Goal: Task Accomplishment & Management: Use online tool/utility

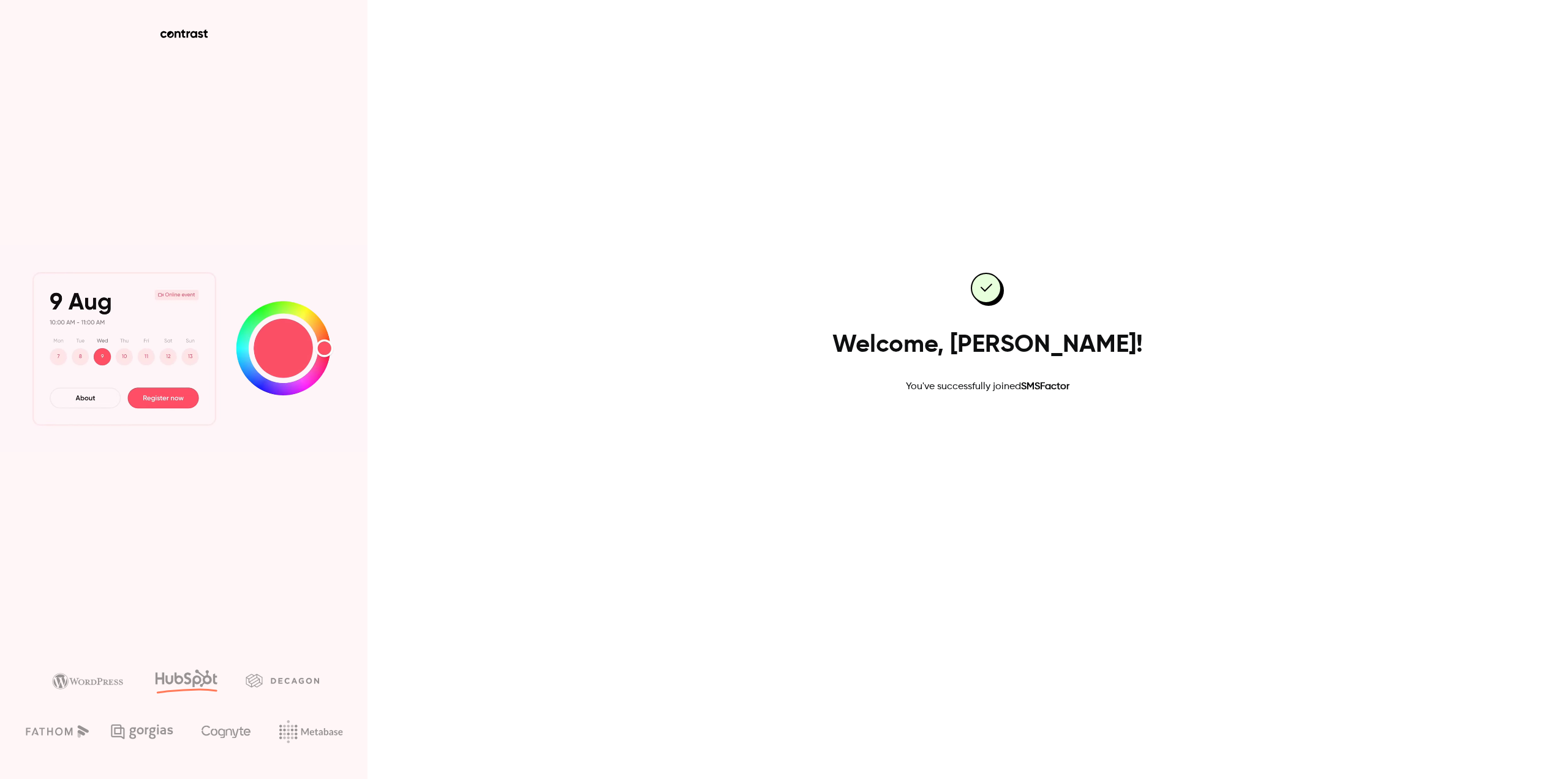
click at [970, 437] on link "Go to dashboard" at bounding box center [987, 433] width 104 height 29
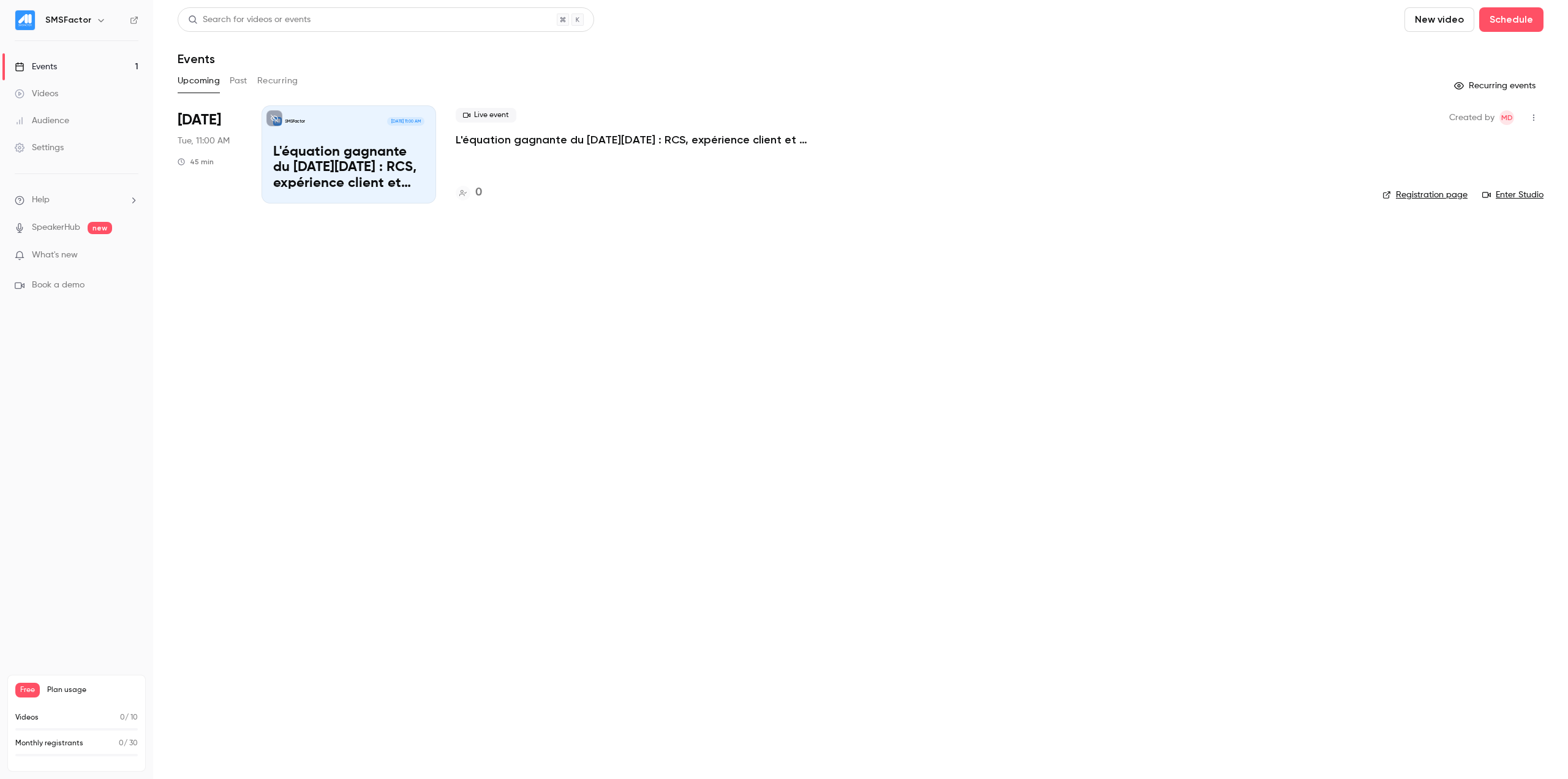
click at [1089, 531] on main "Search for videos or events New video Schedule Events Upcoming Past Recurring R…" at bounding box center [860, 390] width 1415 height 779
click at [307, 160] on p "L'équation gagnante du [DATE][DATE] : RCS, expérience client et rentabilité !" at bounding box center [348, 168] width 151 height 47
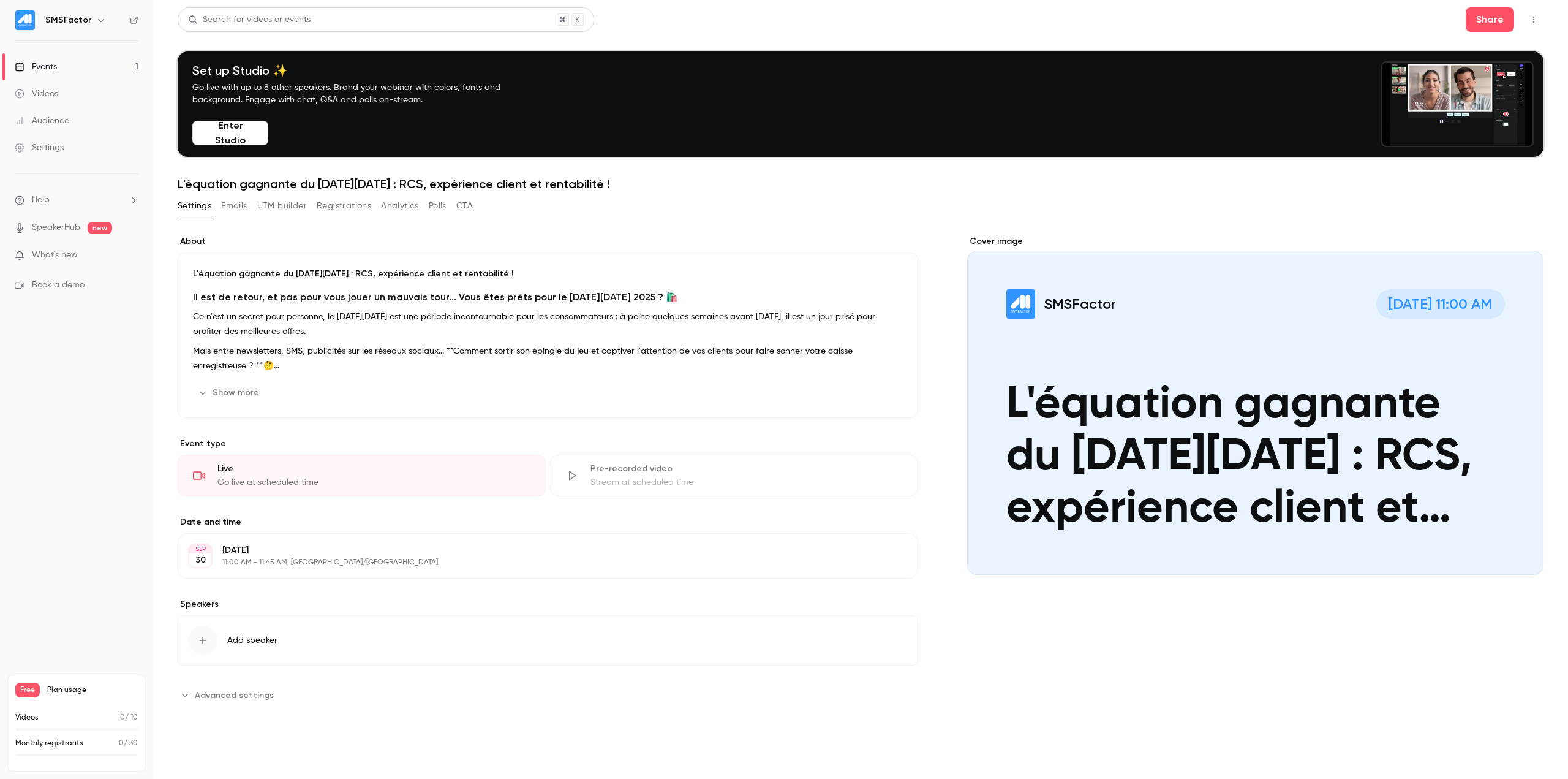
click at [288, 200] on button "UTM builder" at bounding box center [282, 206] width 49 height 19
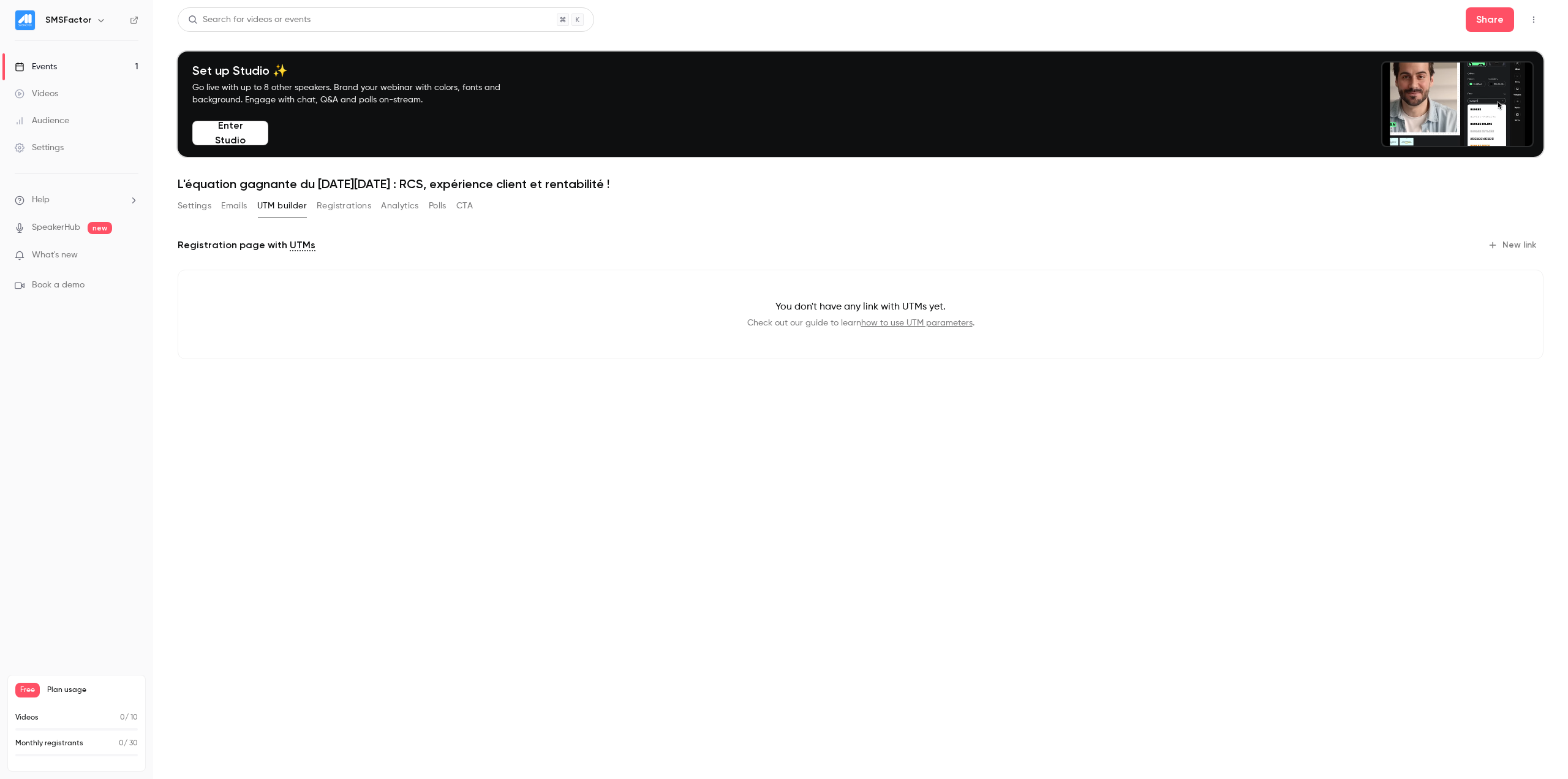
click at [1512, 241] on button "New link" at bounding box center [1513, 245] width 61 height 19
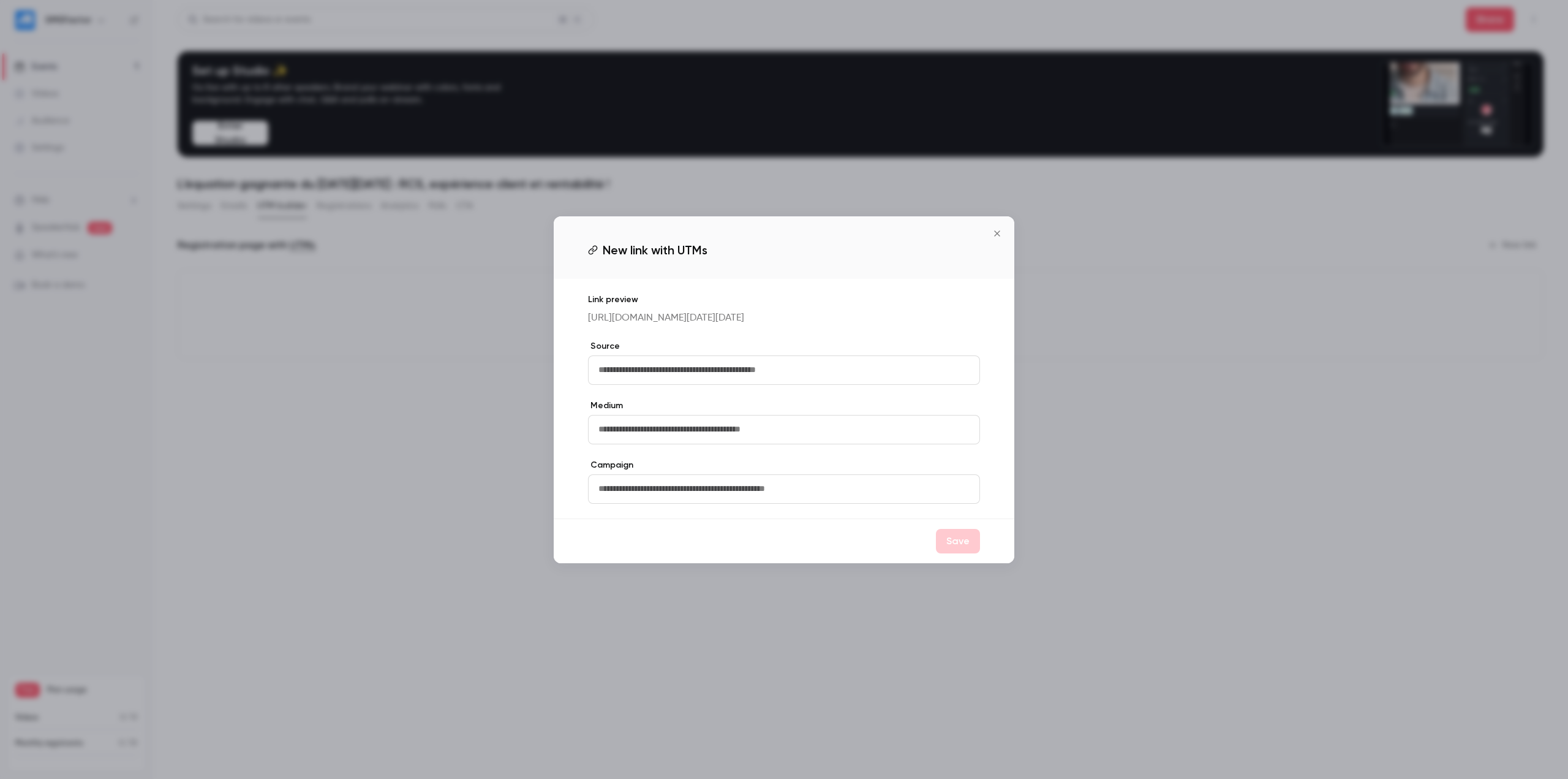
click at [707, 495] on input "text" at bounding box center [784, 489] width 392 height 29
click at [680, 445] on input "text" at bounding box center [784, 429] width 392 height 29
click at [676, 383] on input "text" at bounding box center [784, 369] width 392 height 29
click at [685, 325] on p "https://watch.getcontrast.io/register/smsfactor-l-equation-gagnante-du-black-fr…" at bounding box center [784, 318] width 392 height 15
click at [1000, 228] on icon "Close" at bounding box center [997, 233] width 15 height 10
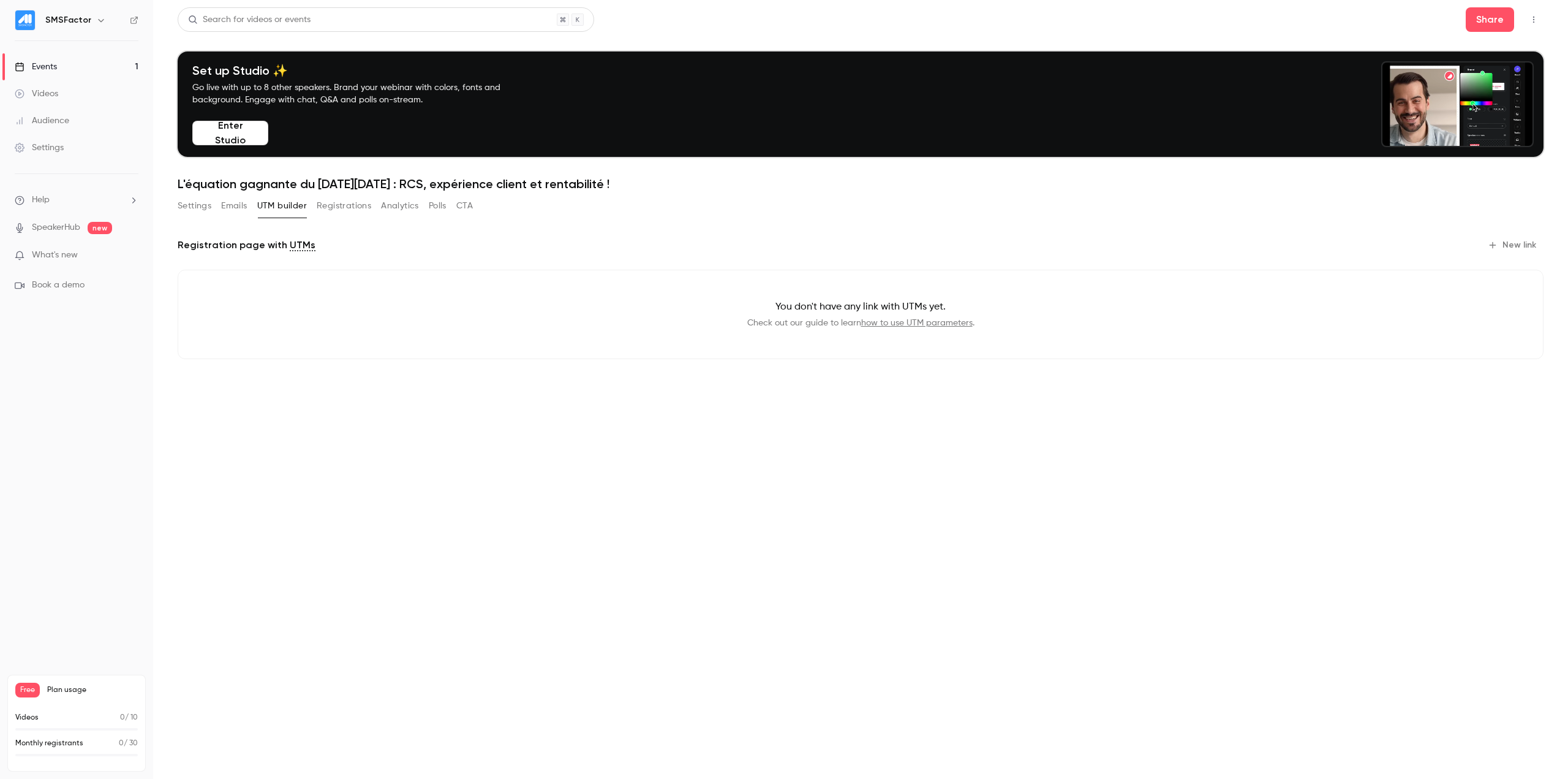
click at [58, 150] on div "Settings" at bounding box center [39, 147] width 49 height 13
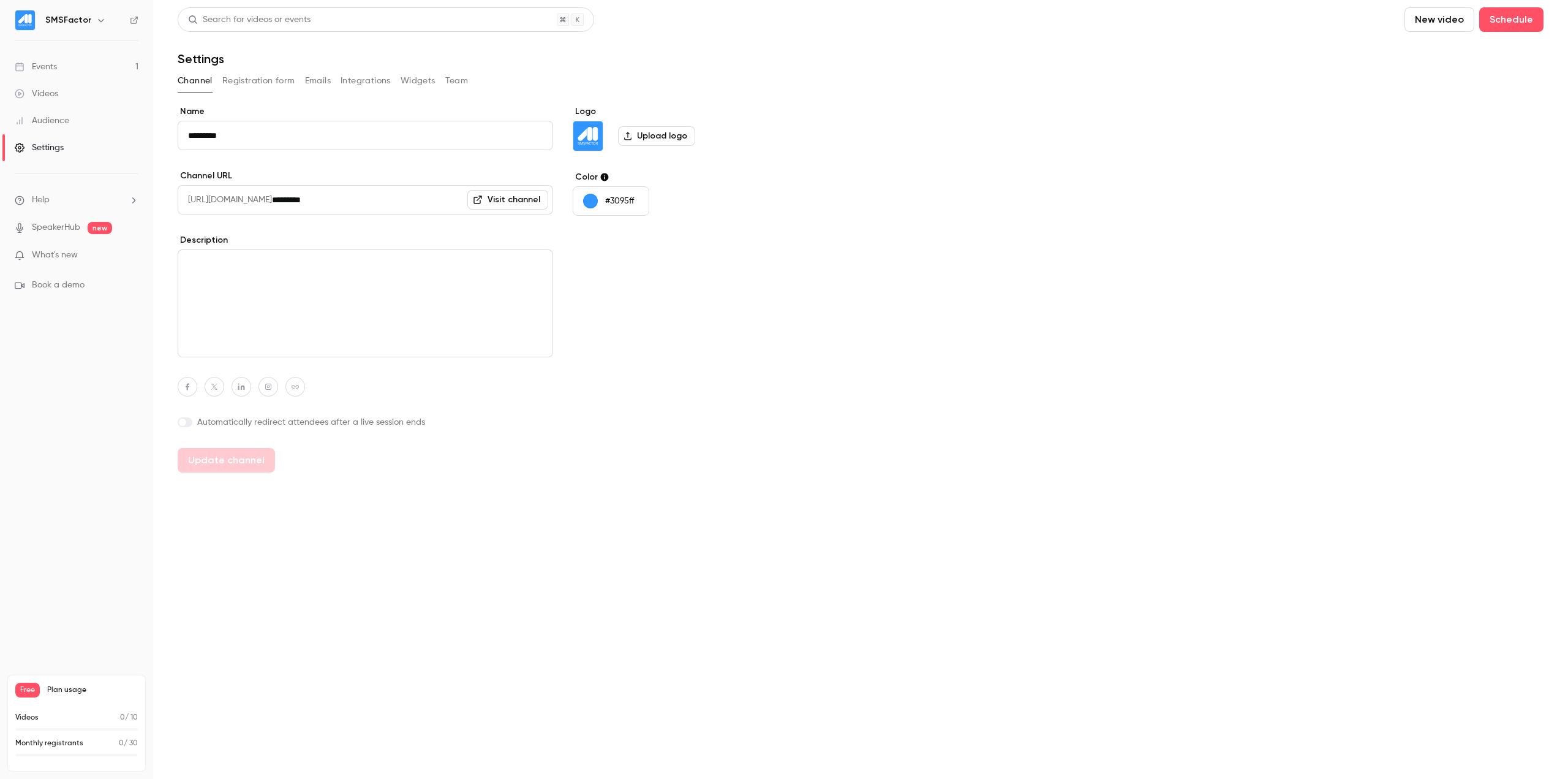
click at [368, 73] on button "Integrations" at bounding box center [366, 80] width 50 height 19
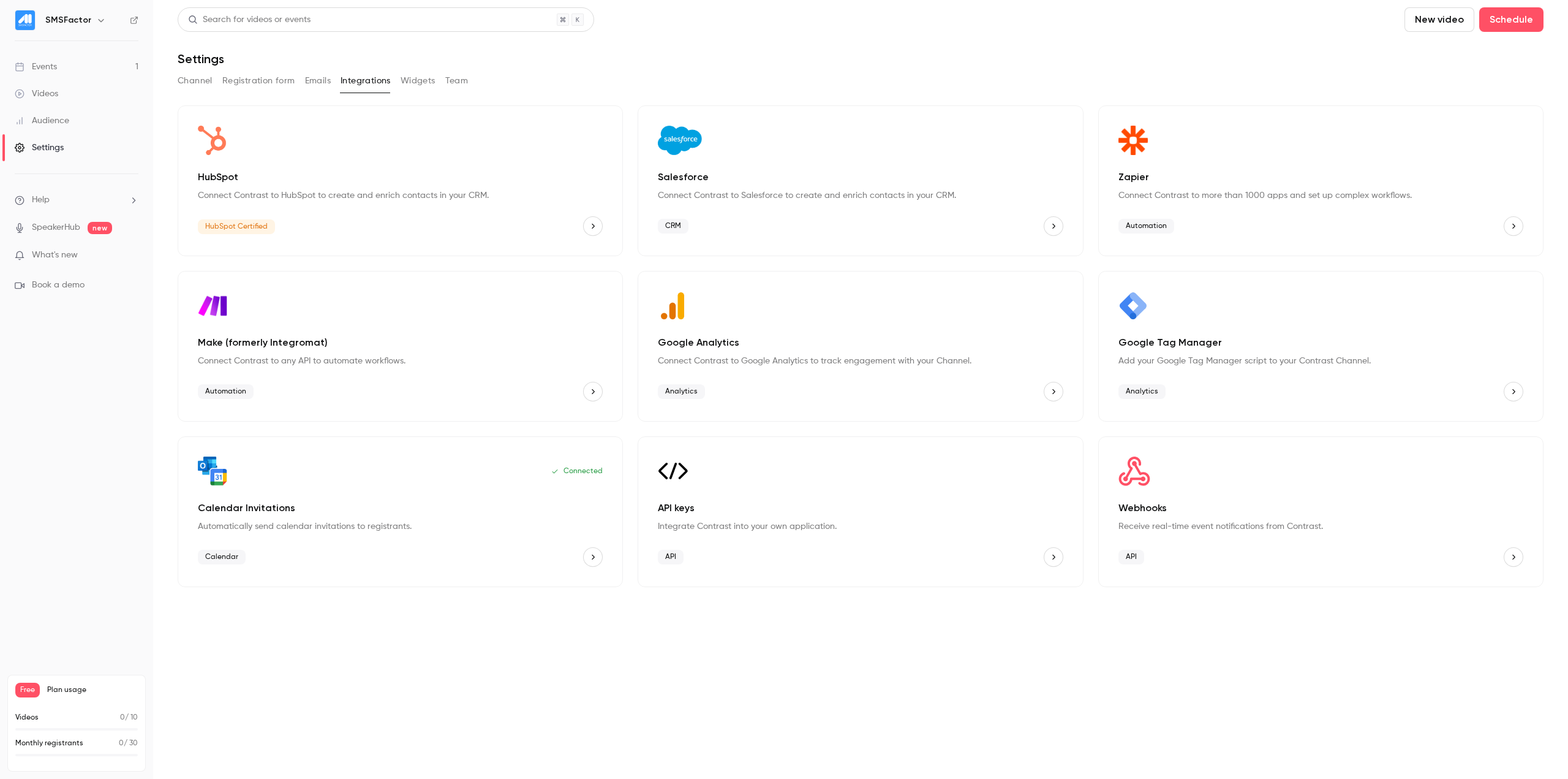
click at [1461, 227] on div "Automation" at bounding box center [1321, 226] width 405 height 19
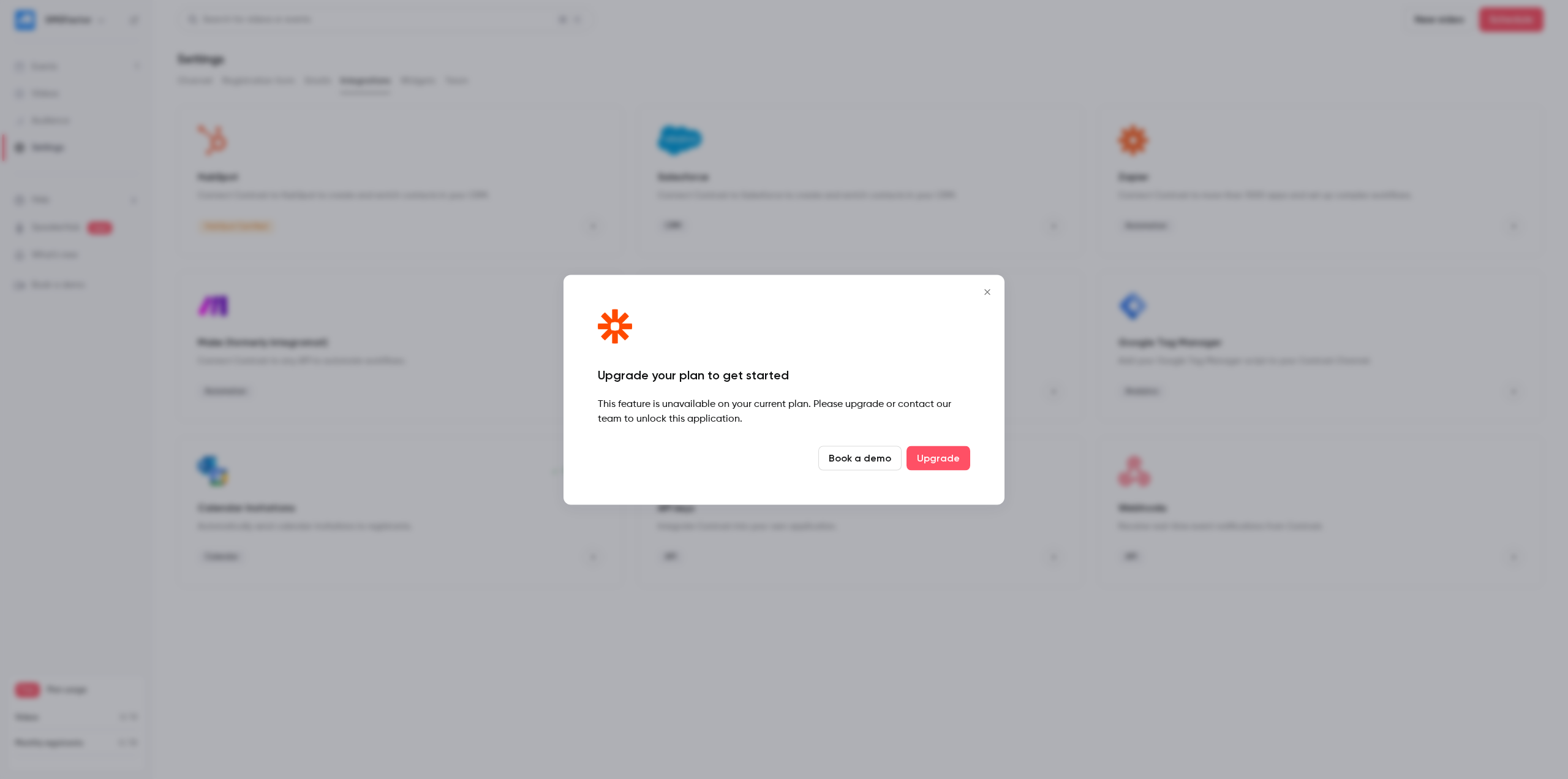
click at [983, 295] on icon "Close" at bounding box center [987, 292] width 15 height 10
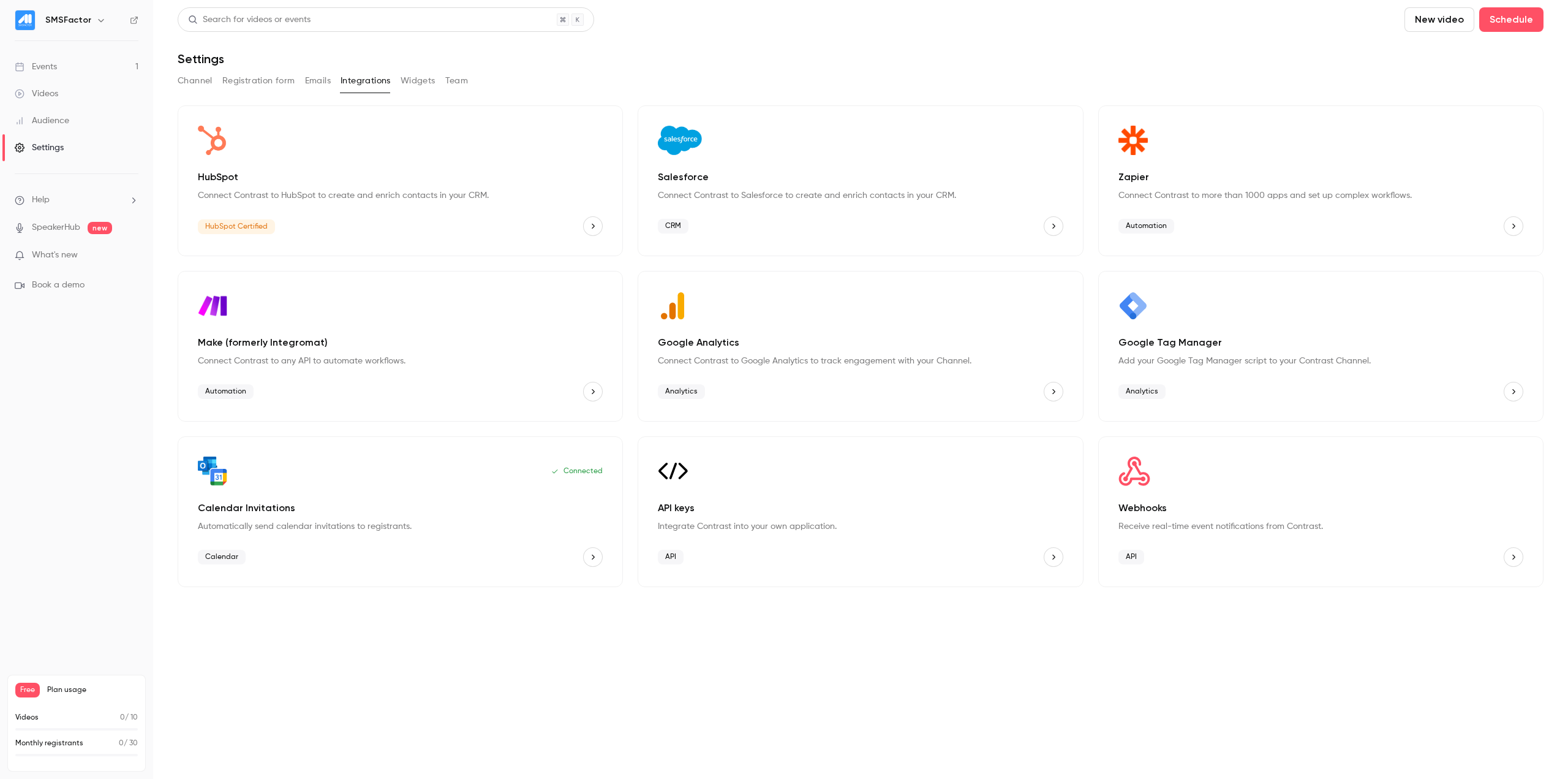
click at [972, 53] on div "Settings" at bounding box center [860, 59] width 1366 height 15
